Goal: Task Accomplishment & Management: Complete application form

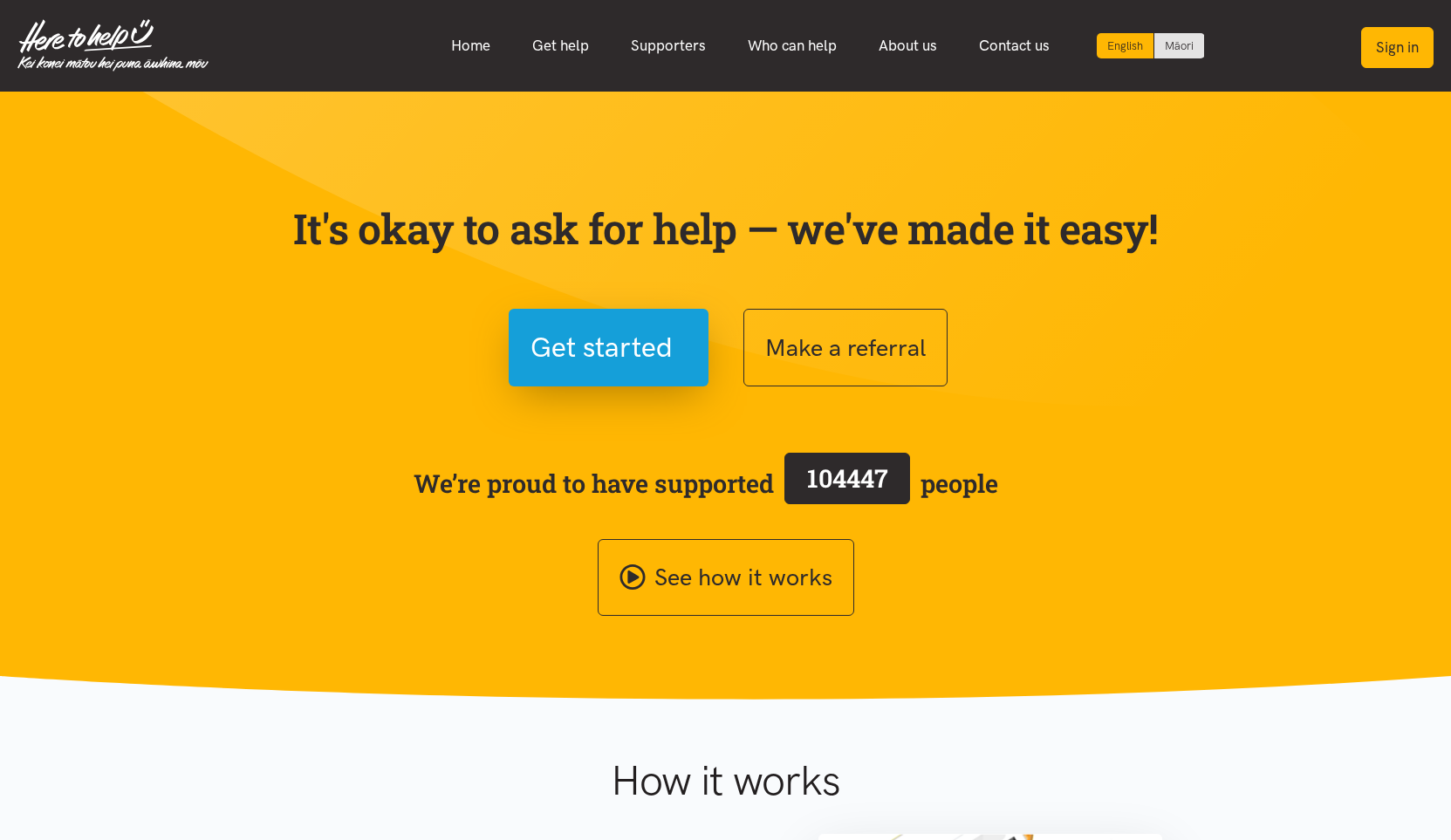
click at [1411, 47] on button "Sign in" at bounding box center [1396, 47] width 72 height 41
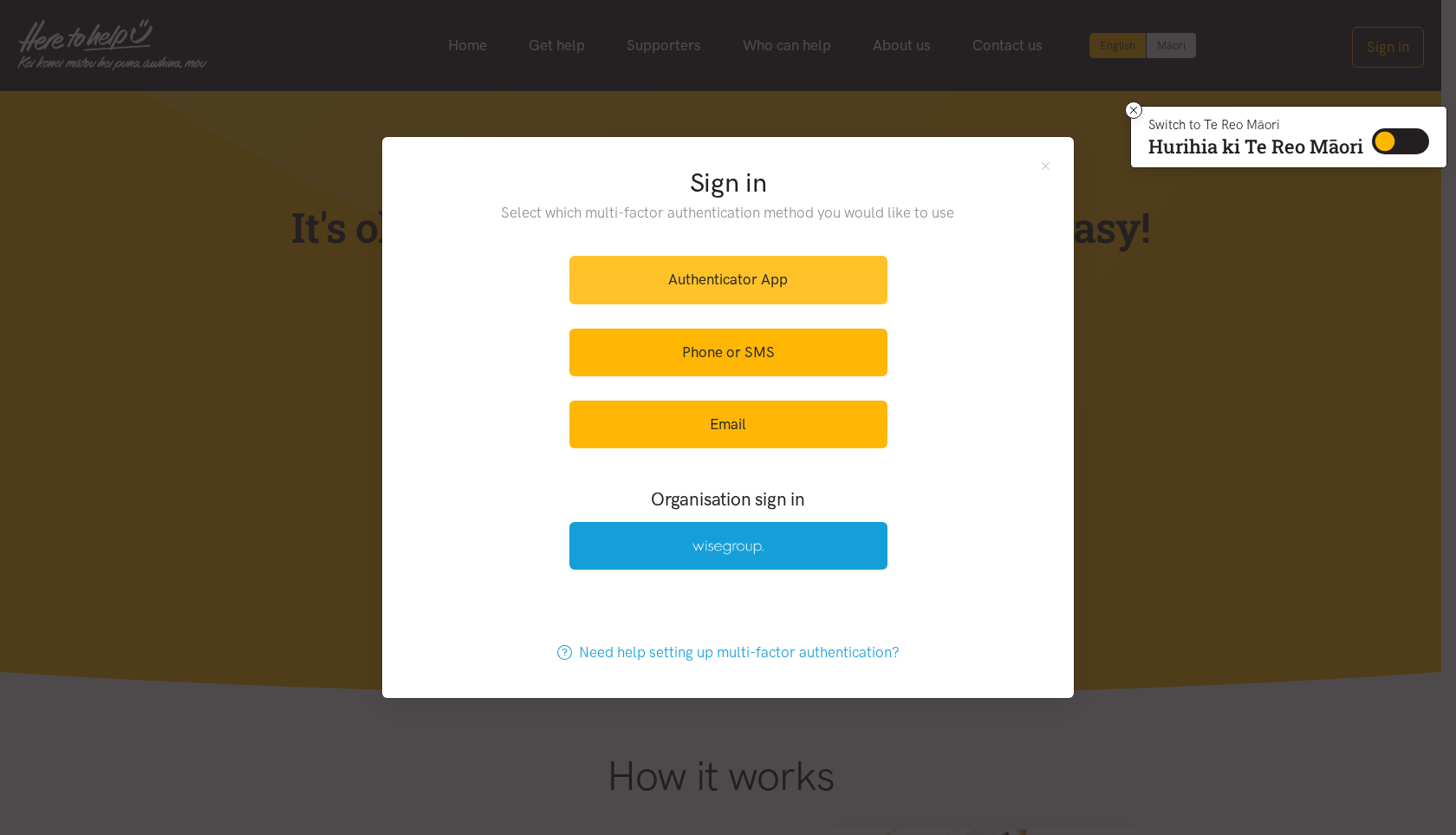
click at [677, 285] on link "Authenticator App" at bounding box center [728, 280] width 318 height 48
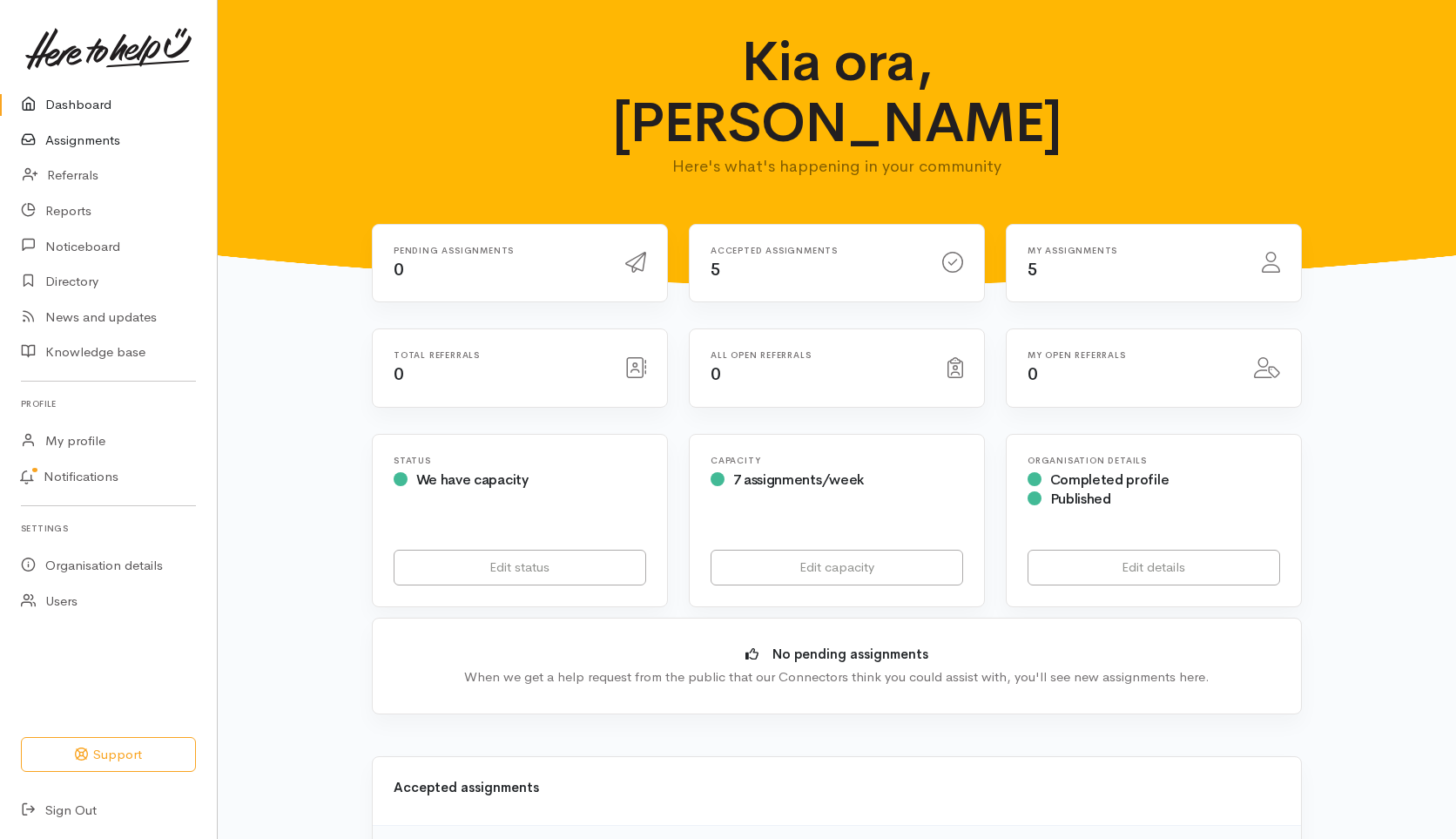
click at [72, 138] on link "Assignments" at bounding box center [108, 140] width 217 height 36
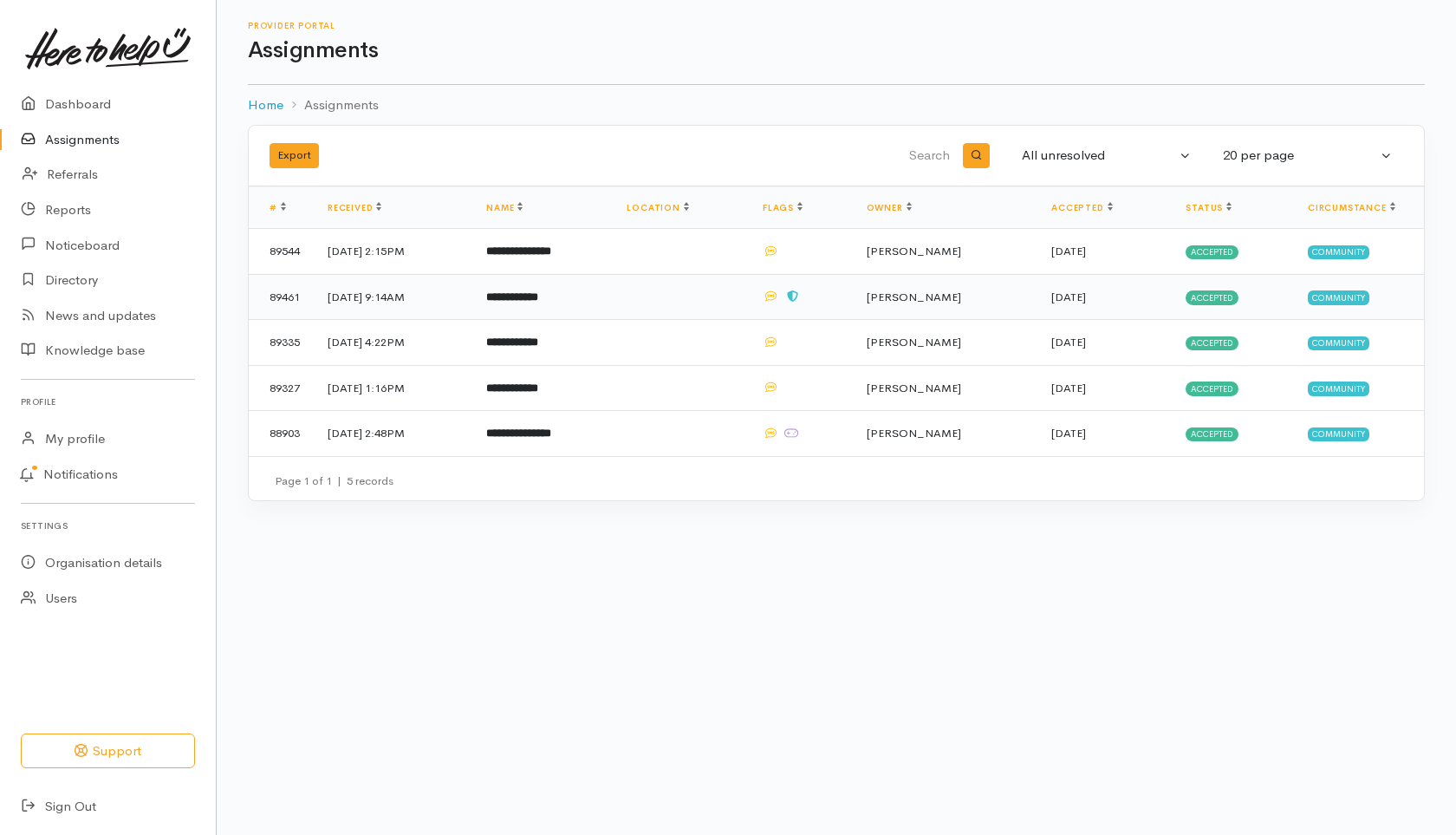
click at [387, 300] on td "[DATE] 9:14AM" at bounding box center [393, 297] width 159 height 46
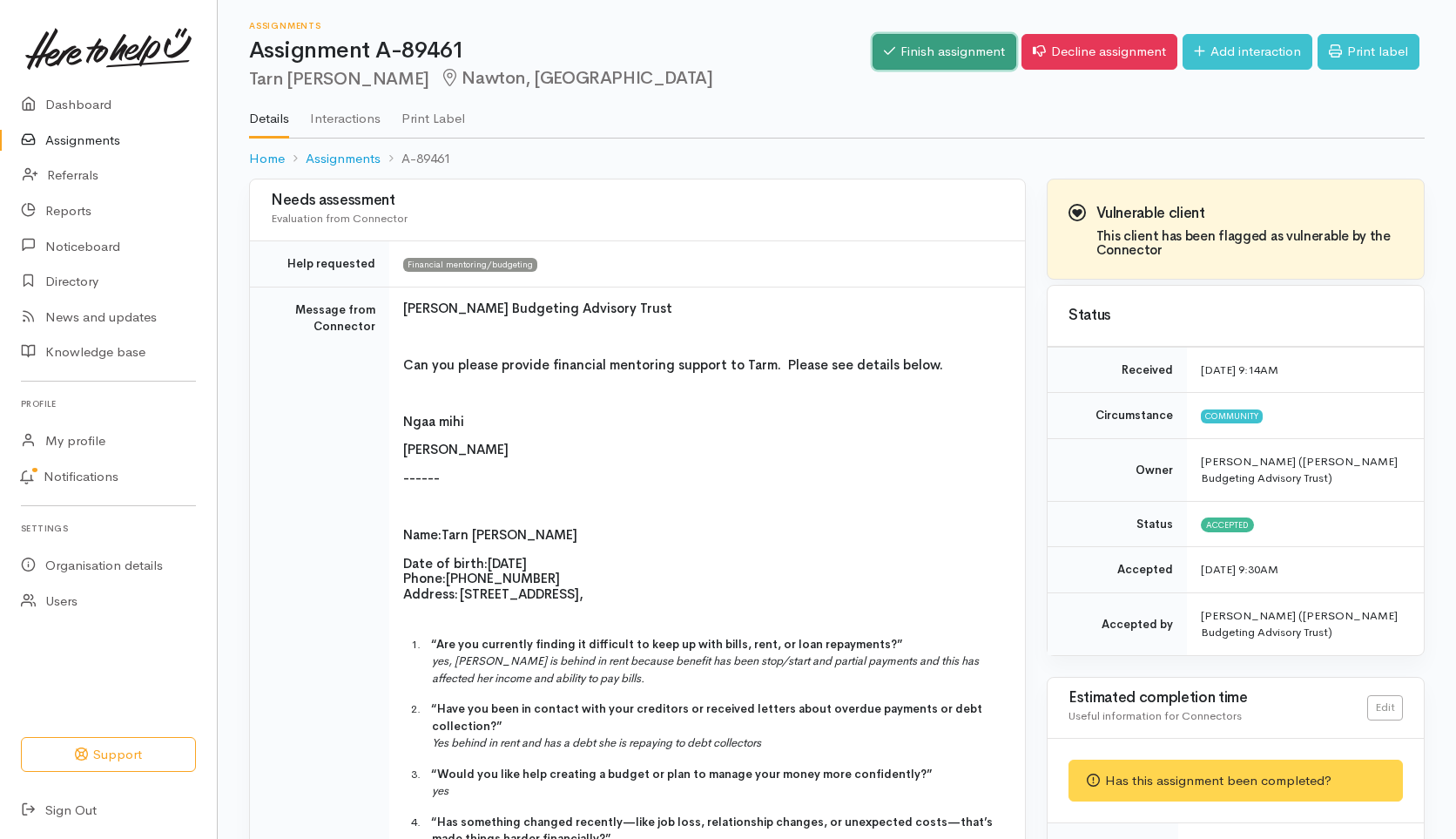
click at [922, 49] on link "Finish assignment" at bounding box center [945, 51] width 144 height 36
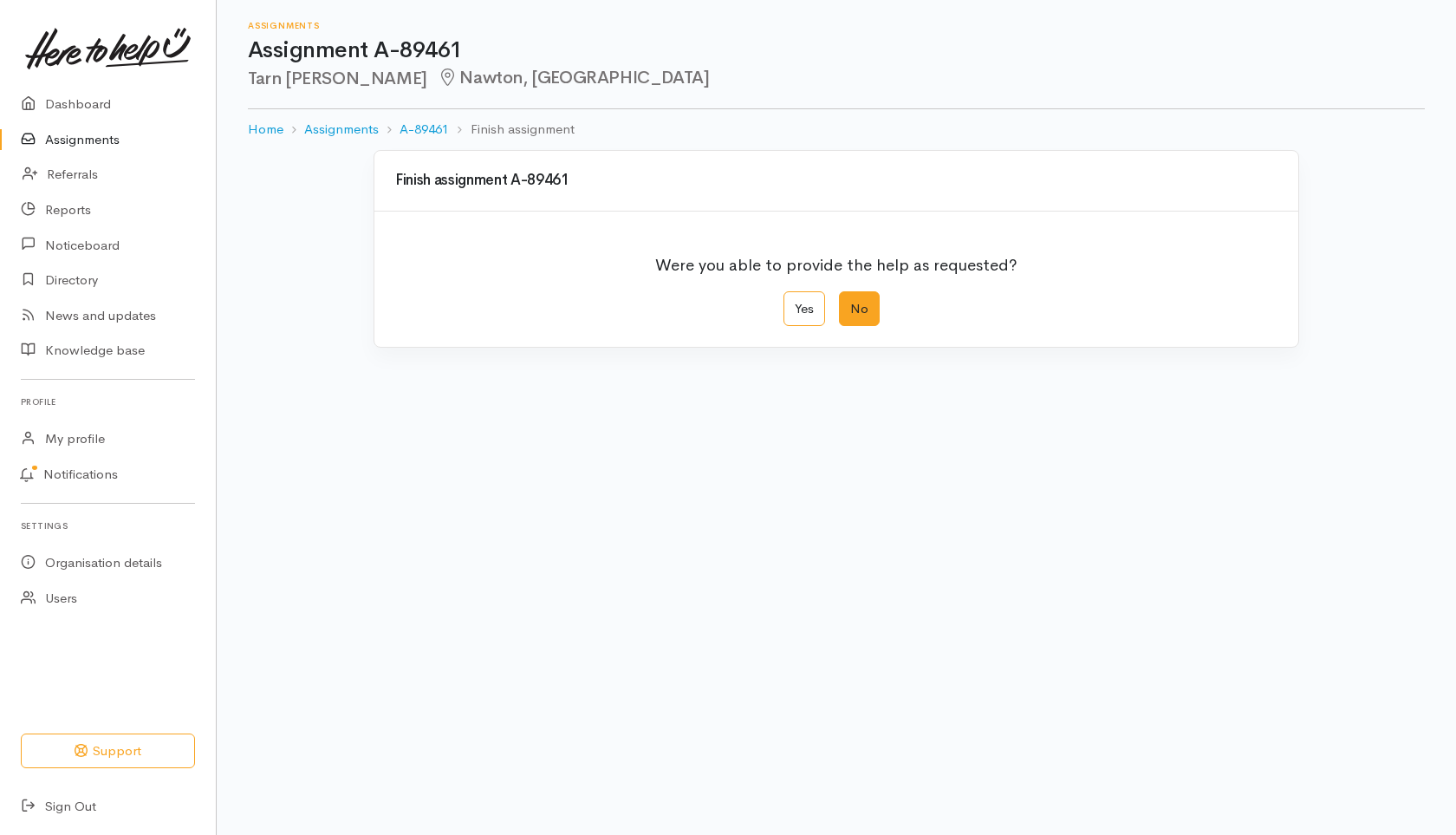
click at [873, 300] on label "No" at bounding box center [859, 309] width 41 height 35
click at [850, 300] on input "No" at bounding box center [845, 297] width 11 height 11
radio input "true"
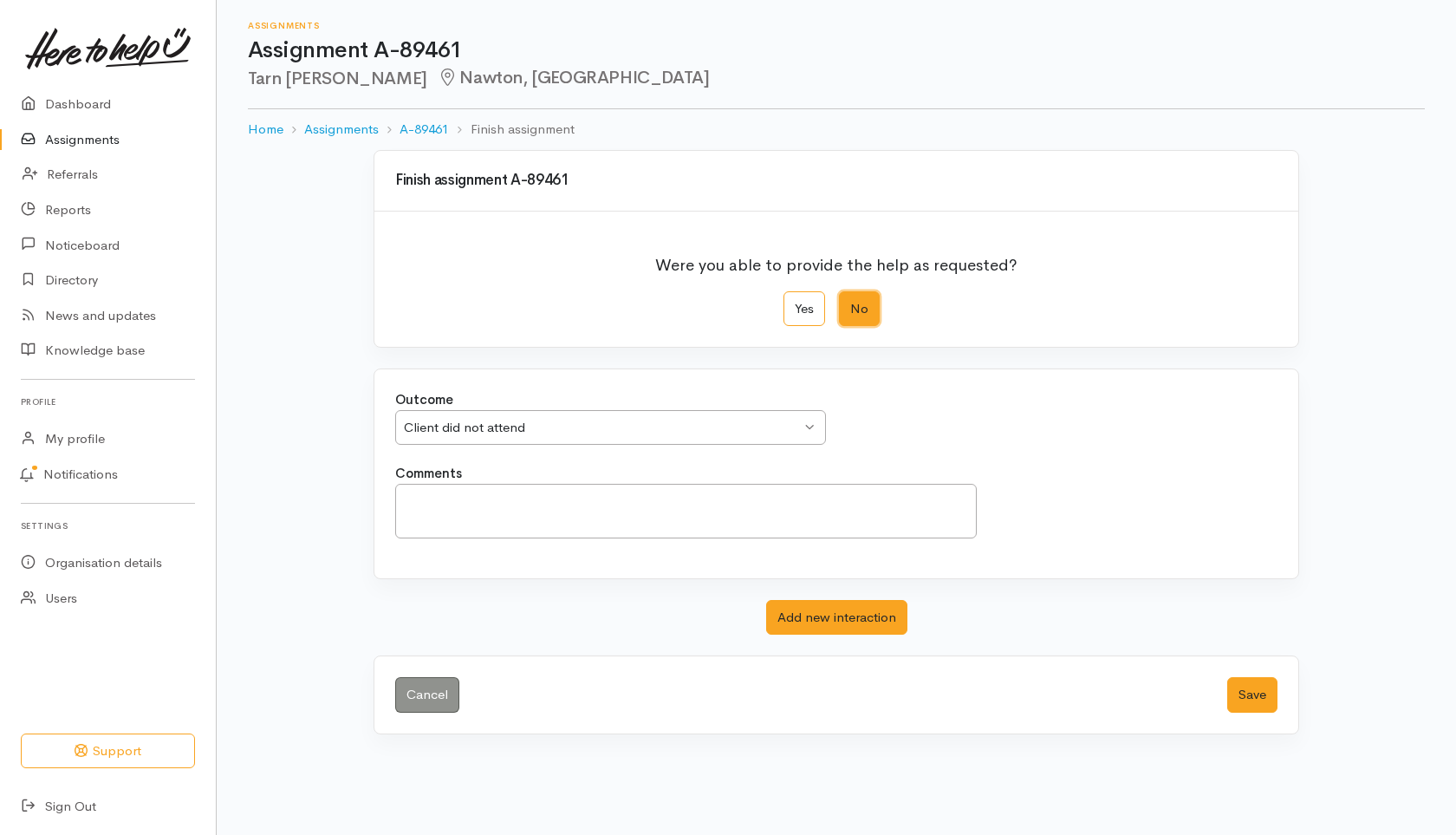
click at [643, 418] on div "Client did not attend" at bounding box center [602, 427] width 397 height 20
click at [581, 501] on textarea "Comments" at bounding box center [686, 511] width 581 height 54
click at [716, 505] on textarea "3 x phone calls made and messages left to contact u." at bounding box center [686, 511] width 581 height 54
type textarea "3 x phone calls made and messages left to contact"
click at [1250, 688] on button "Save" at bounding box center [1252, 694] width 50 height 35
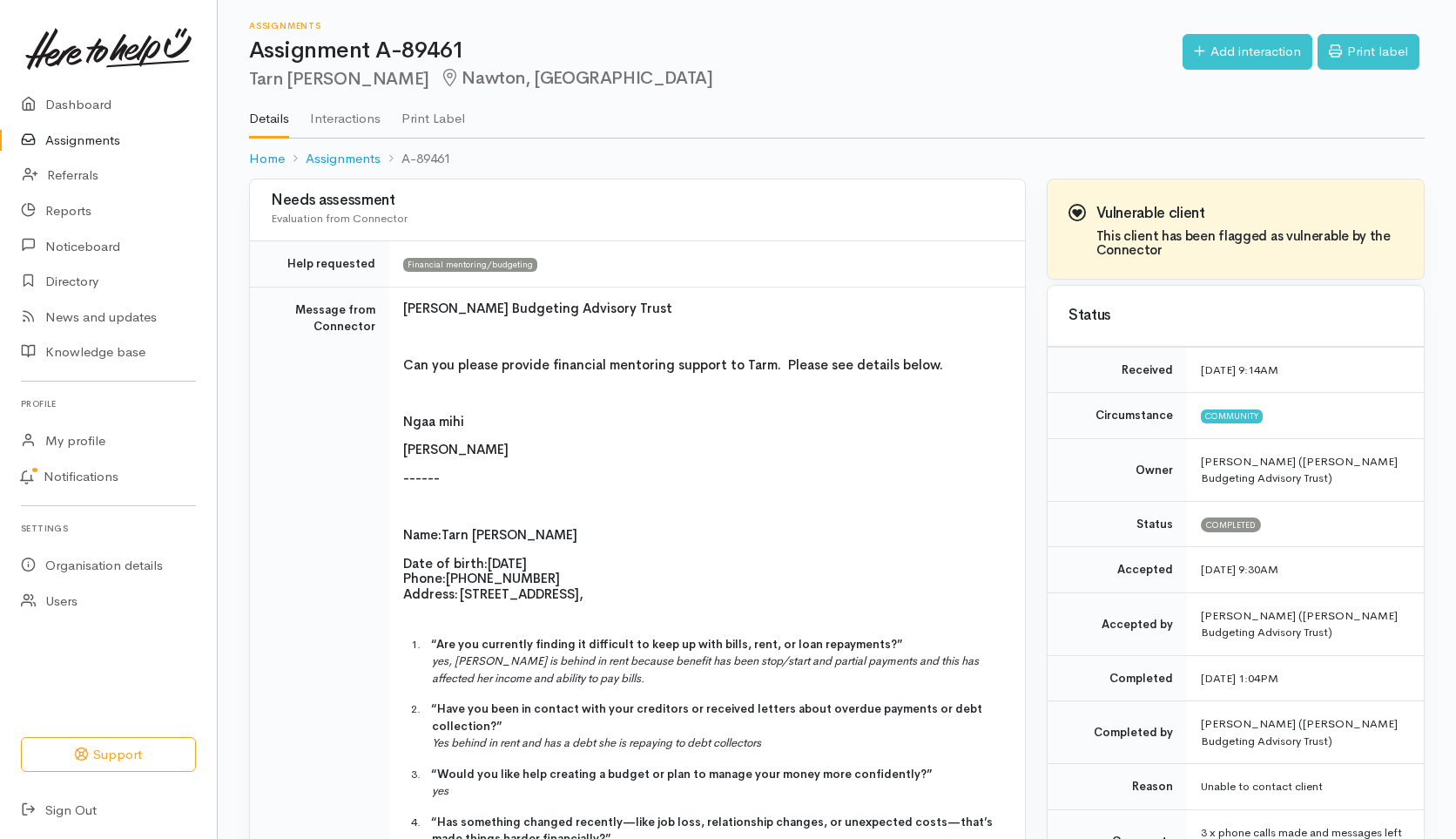
click at [62, 131] on link "Assignments" at bounding box center [108, 140] width 217 height 36
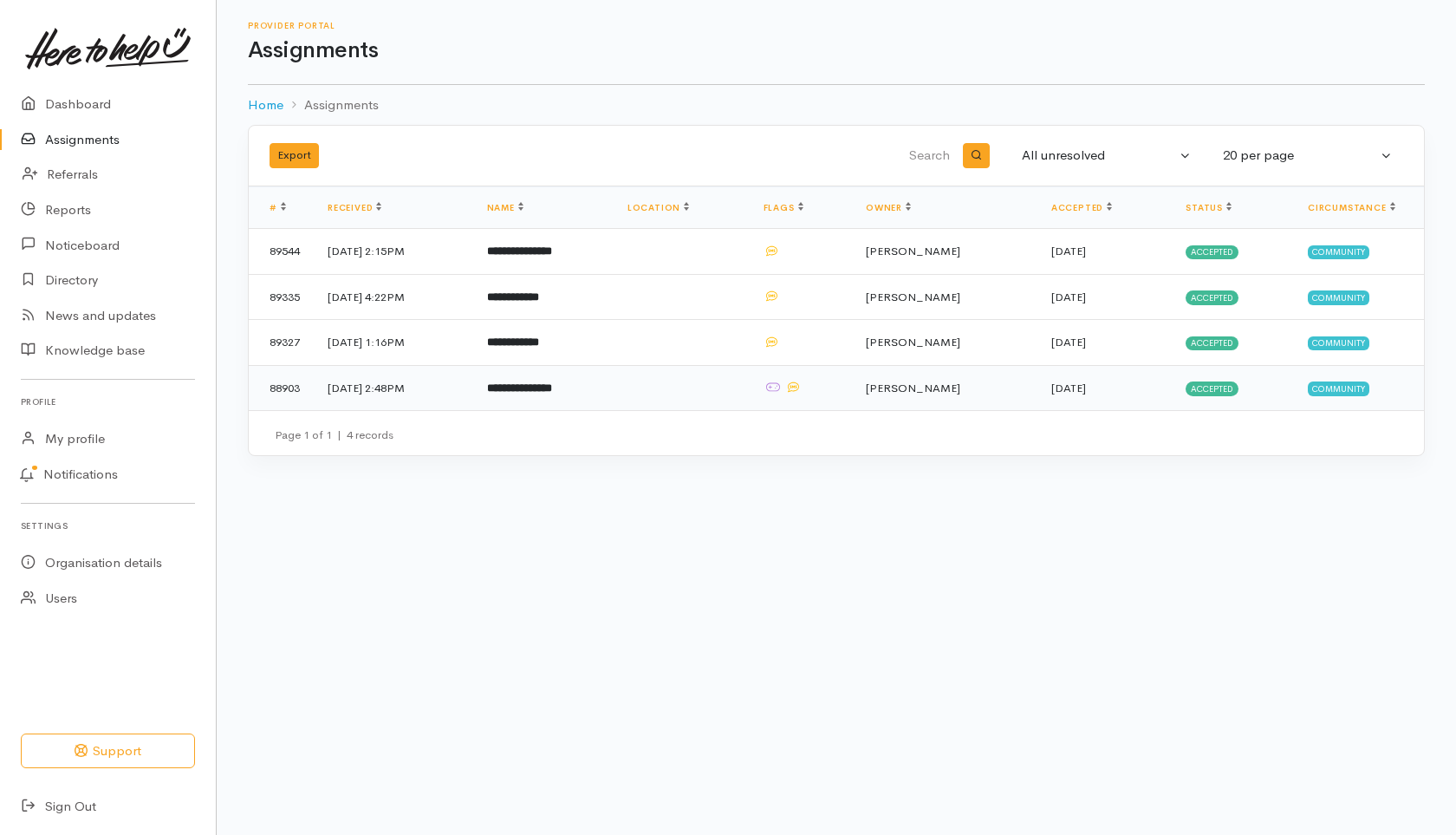
click at [552, 383] on b "**********" at bounding box center [520, 388] width 65 height 11
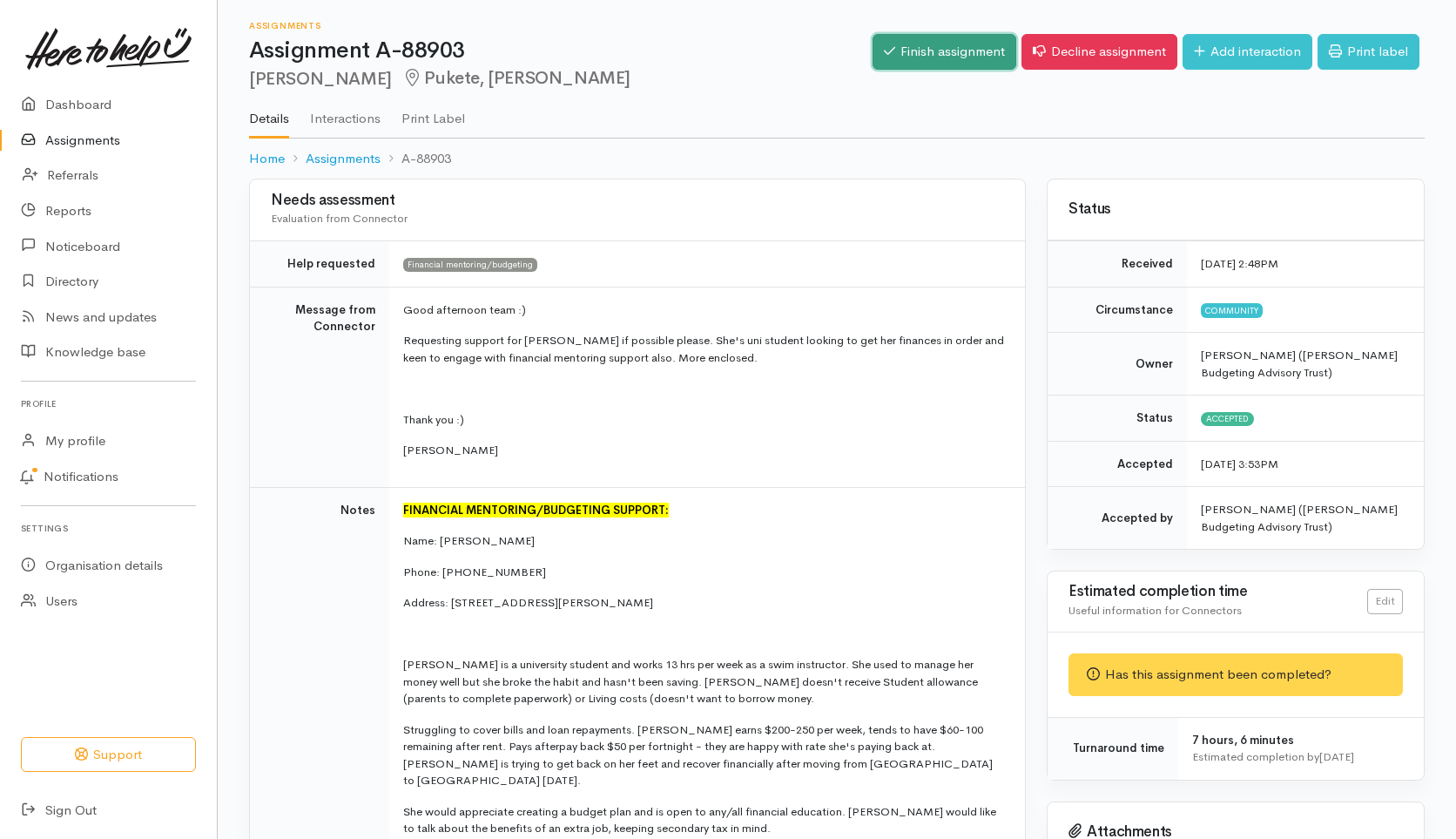
click at [936, 49] on link "Finish assignment" at bounding box center [945, 51] width 144 height 36
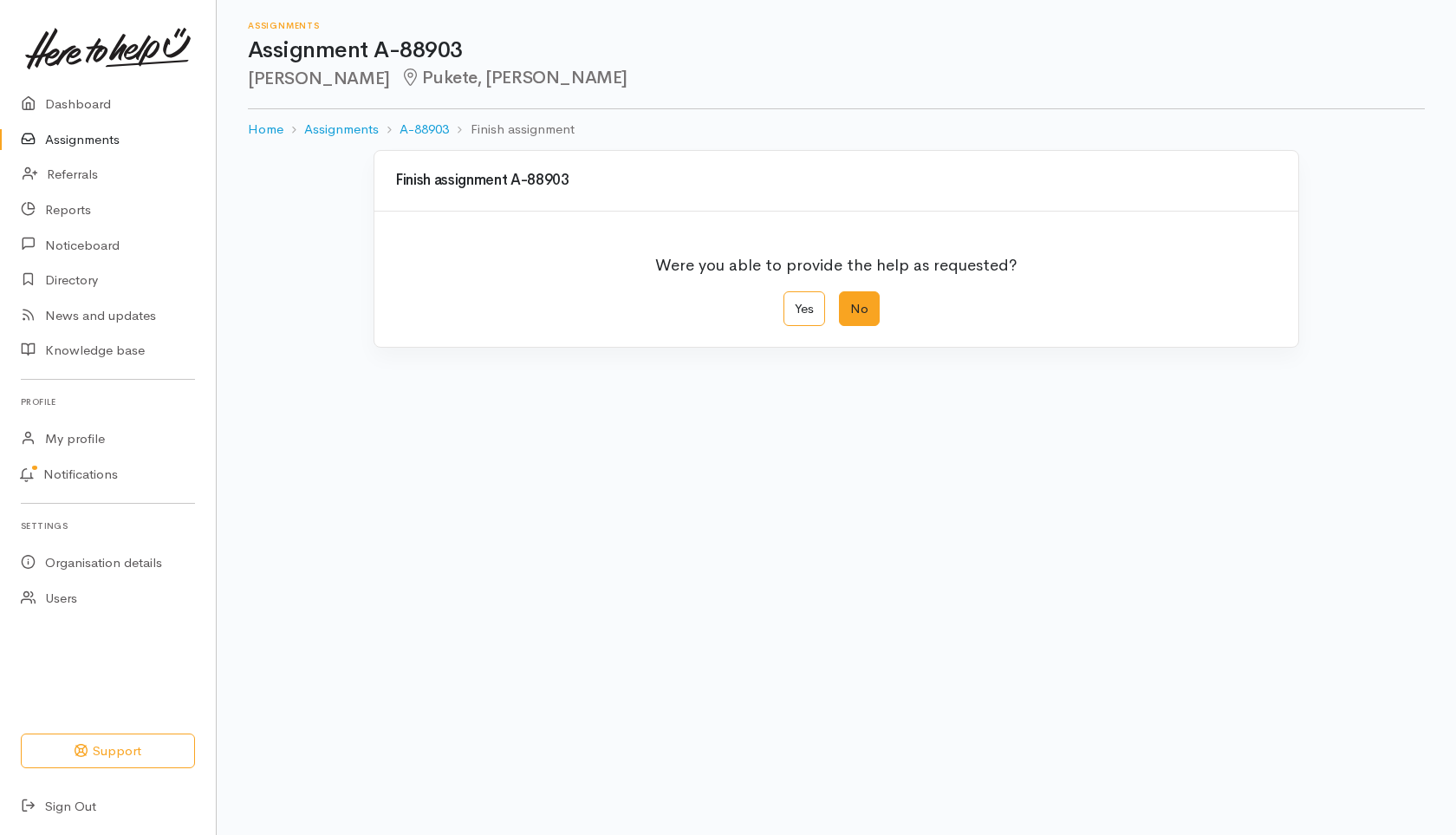
click at [865, 305] on label "No" at bounding box center [859, 309] width 41 height 35
click at [850, 302] on input "No" at bounding box center [845, 297] width 11 height 11
radio input "true"
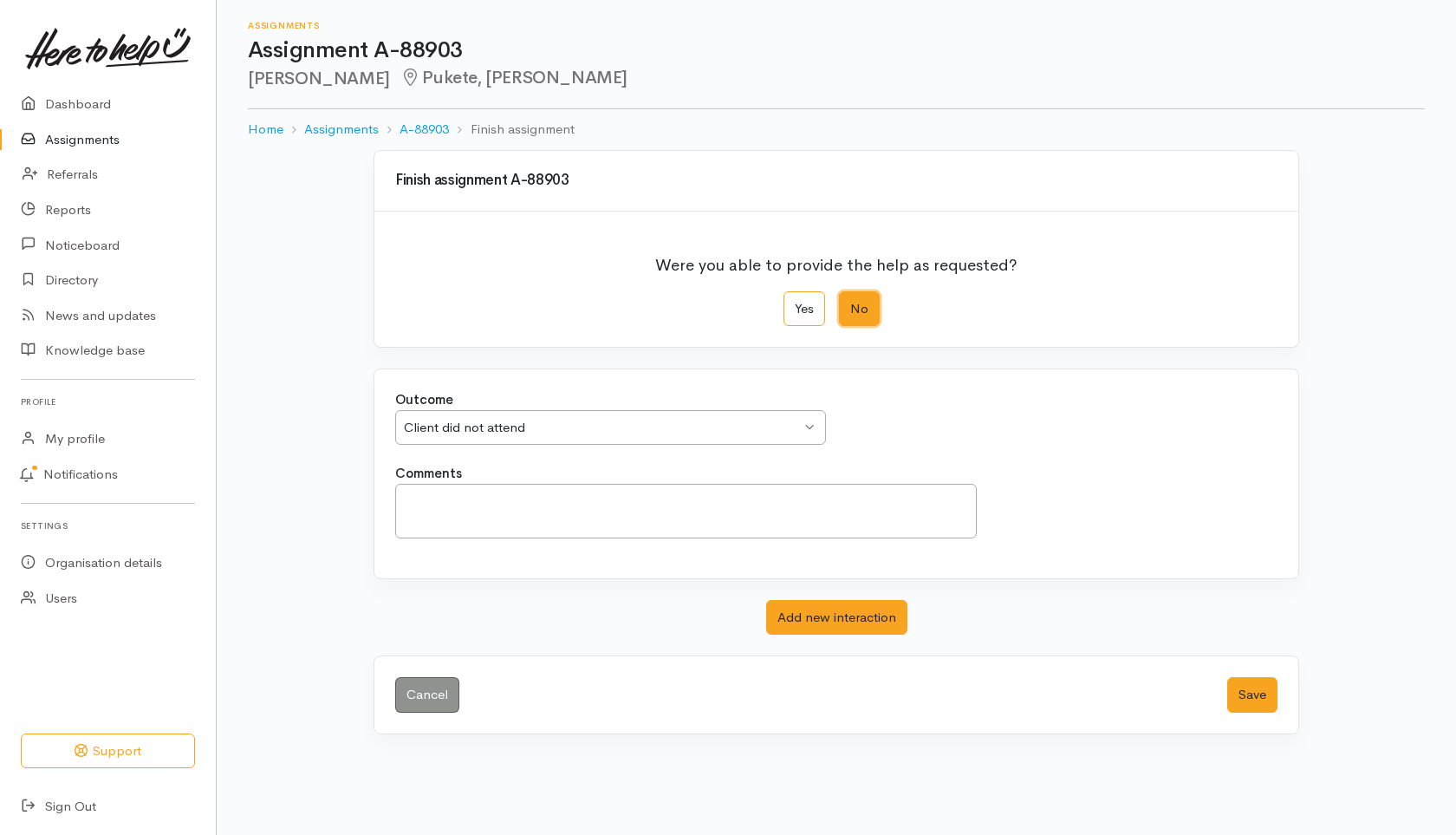
click at [593, 421] on div "Client did not attend" at bounding box center [602, 427] width 397 height 20
click at [1259, 694] on button "Save" at bounding box center [1252, 694] width 50 height 35
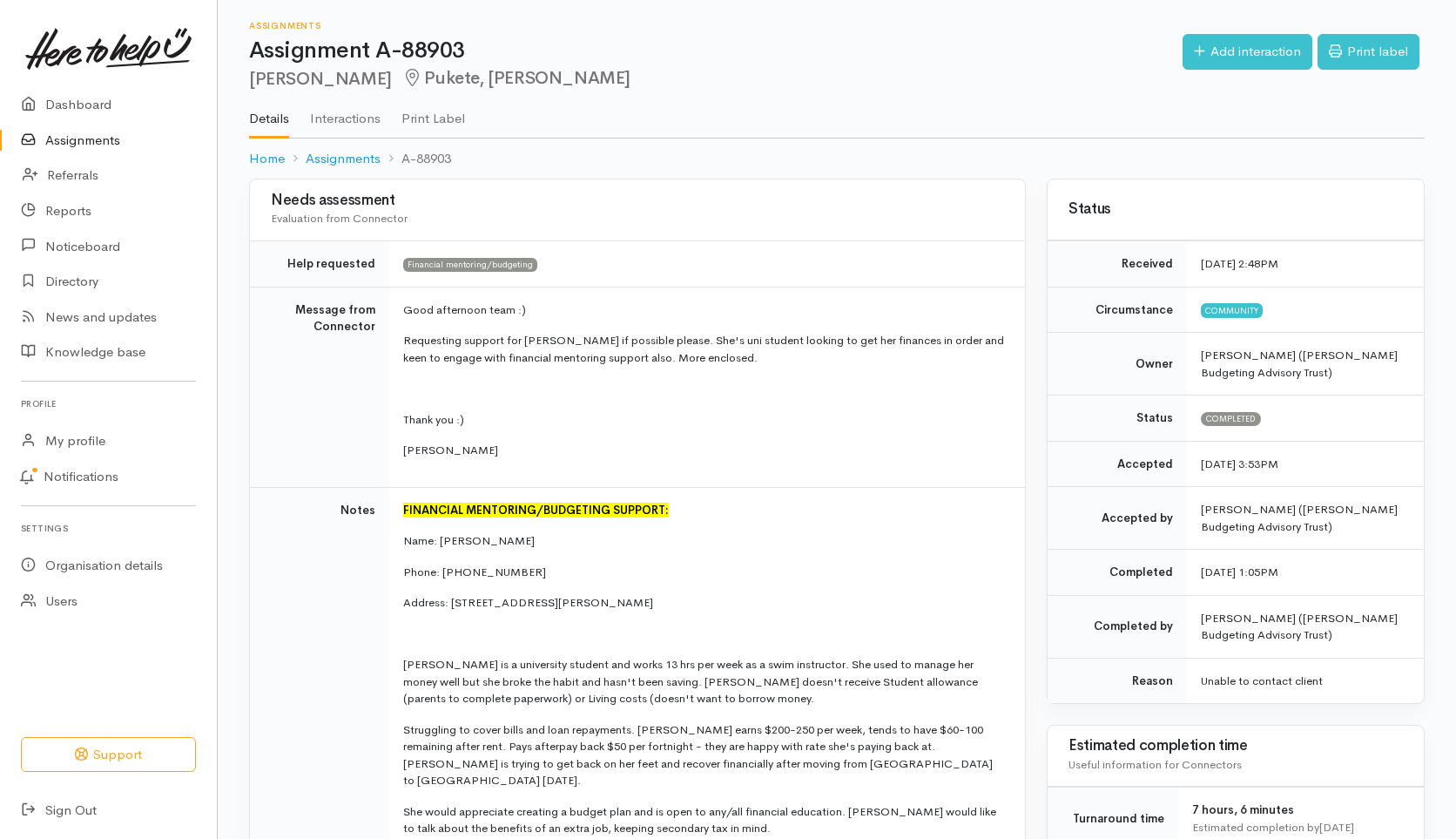
click at [68, 134] on link "Assignments" at bounding box center [108, 140] width 217 height 36
